Goal: Information Seeking & Learning: Learn about a topic

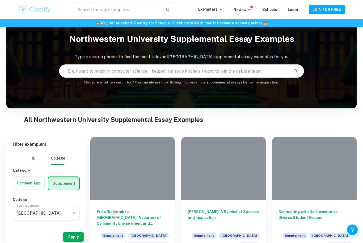
scroll to position [21, 0]
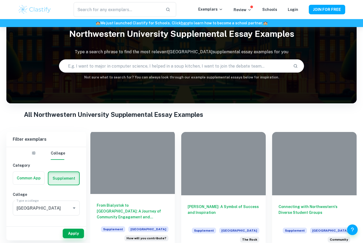
click at [107, 183] on div at bounding box center [132, 162] width 84 height 63
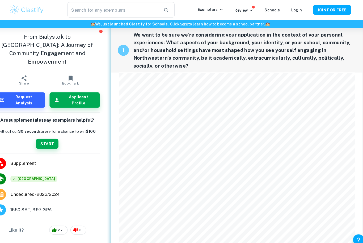
scroll to position [19, 0]
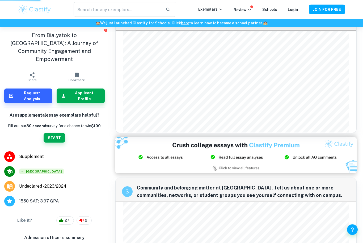
scroll to position [292, 0]
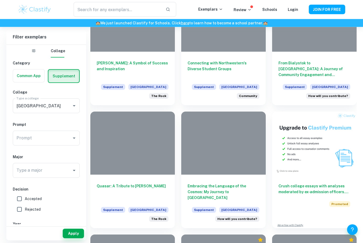
scroll to position [165, 0]
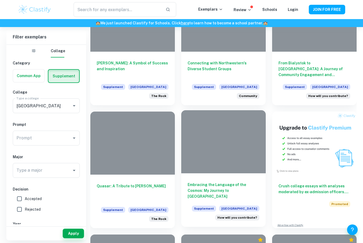
click at [245, 179] on div "Embracing the Language of the Cosmos: My Journey to Northwestern Supplement [GE…" at bounding box center [223, 201] width 84 height 54
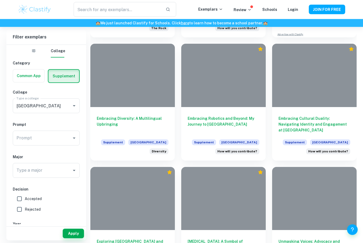
click at [19, 200] on input "Accepted" at bounding box center [19, 199] width 11 height 11
checkbox input "true"
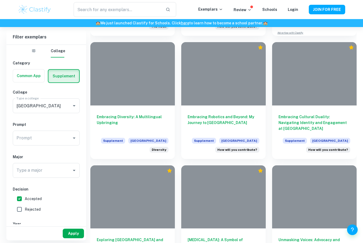
click at [71, 239] on button "Apply" at bounding box center [73, 234] width 21 height 10
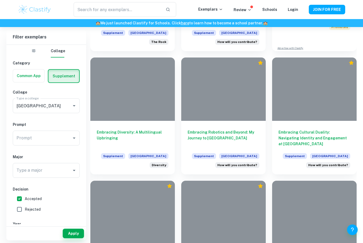
scroll to position [342, 0]
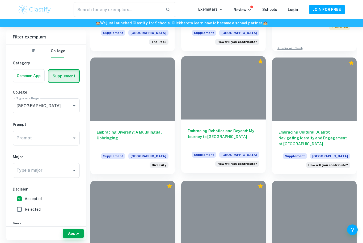
click at [241, 129] on h6 "Embracing Robotics and Beyond: My Journey to [GEOGRAPHIC_DATA]" at bounding box center [223, 137] width 72 height 18
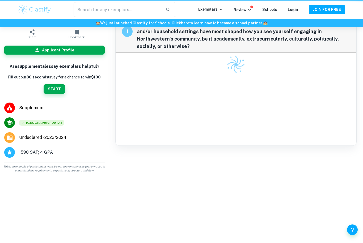
scroll to position [10, 0]
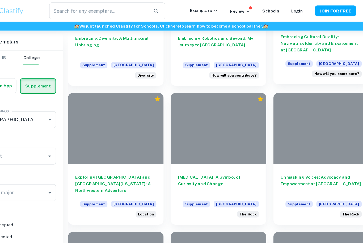
scroll to position [441, 0]
click at [295, 39] on h6 "Embracing Cultural Duality: Navigating Identity and Engagement at [GEOGRAPHIC_D…" at bounding box center [314, 38] width 72 height 18
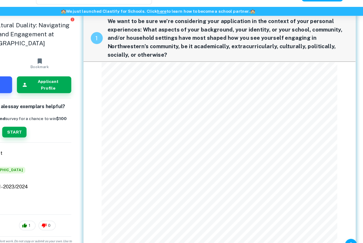
scroll to position [12, 0]
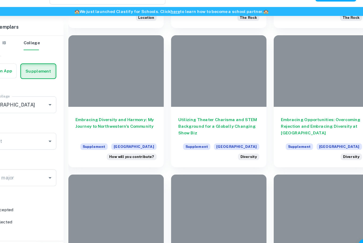
scroll to position [604, 0]
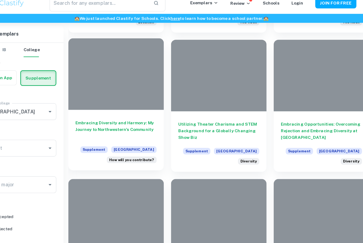
click at [125, 116] on h6 "Embracing Diversity and Harmony: My Journey to Northwestern's Community" at bounding box center [133, 122] width 72 height 18
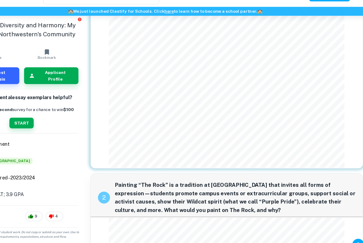
scroll to position [238, 0]
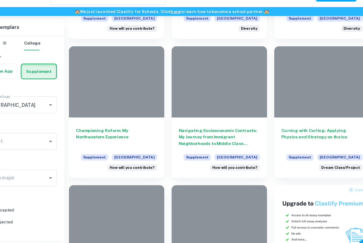
scroll to position [727, 0]
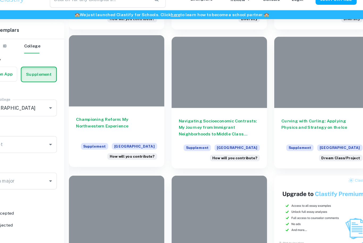
click at [115, 116] on h6 "Championing Reform: My Northwestern Experience" at bounding box center [133, 122] width 72 height 18
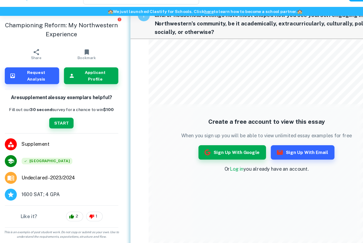
scroll to position [33, 0]
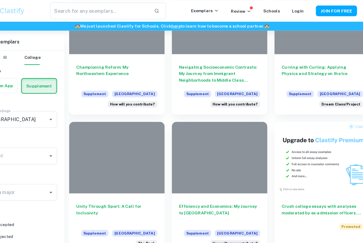
scroll to position [785, 0]
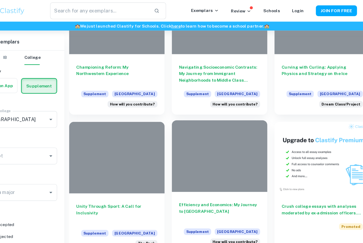
click at [187, 183] on h6 "Efficiency and Economics: My Journey to [GEOGRAPHIC_DATA]" at bounding box center [223, 188] width 72 height 18
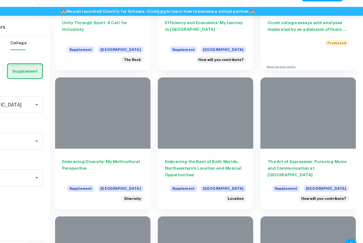
scroll to position [935, 0]
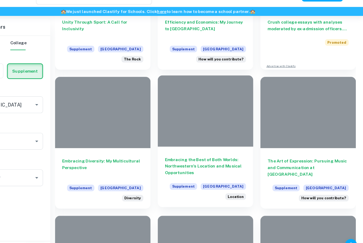
click at [187, 152] on h6 "Embracing the Best of Both Worlds: Northwestern's Location and Musical Opportun…" at bounding box center [223, 161] width 72 height 18
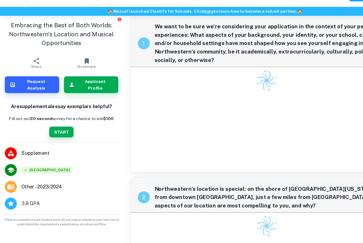
scroll to position [7, 0]
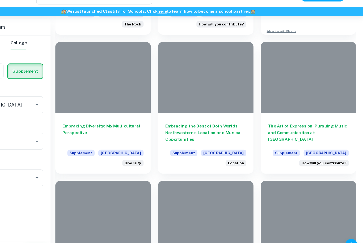
scroll to position [971, 0]
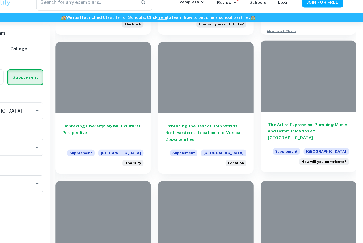
click at [279, 107] on div "The Art of Expression: Pursuing Music and Communication at Northwestern Supplem…" at bounding box center [314, 134] width 84 height 54
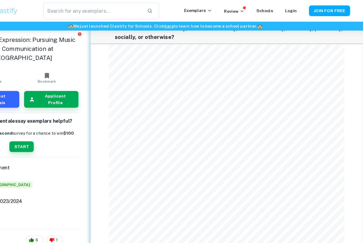
scroll to position [40, 0]
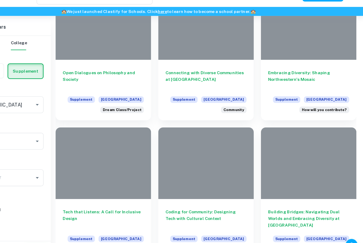
scroll to position [1336, 0]
